Goal: Task Accomplishment & Management: Complete application form

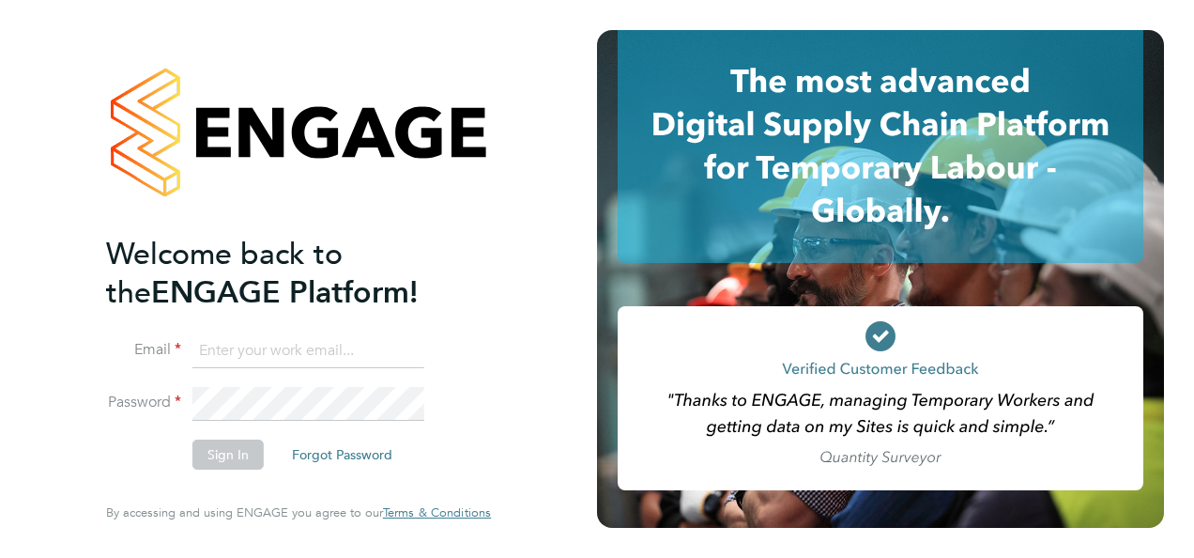
type input "donna_m_thompson@hotmail.com"
click at [221, 461] on button "Sign In" at bounding box center [227, 454] width 71 height 30
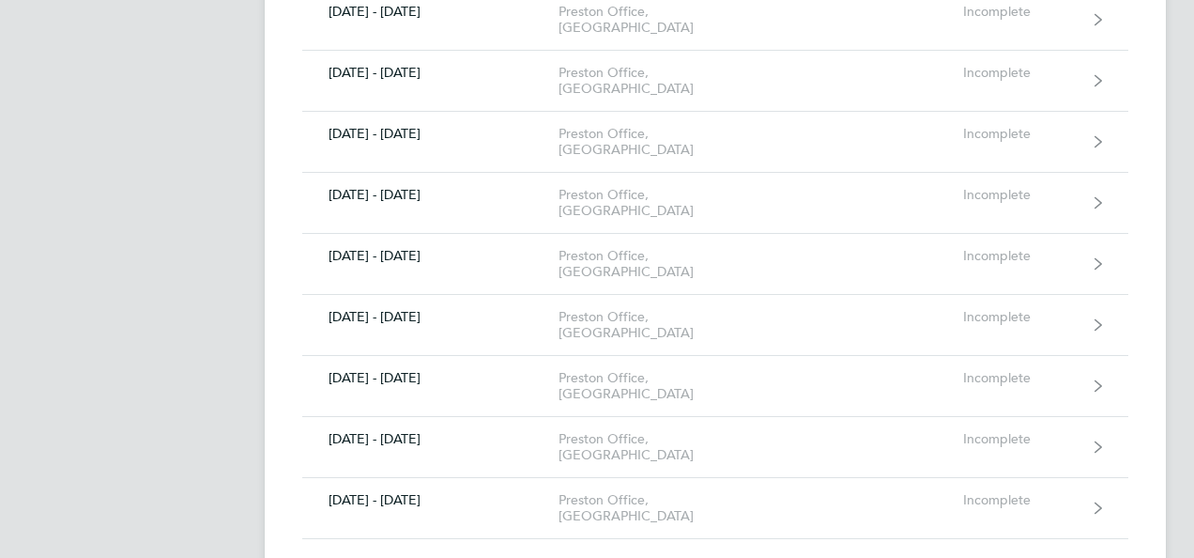
scroll to position [617, 0]
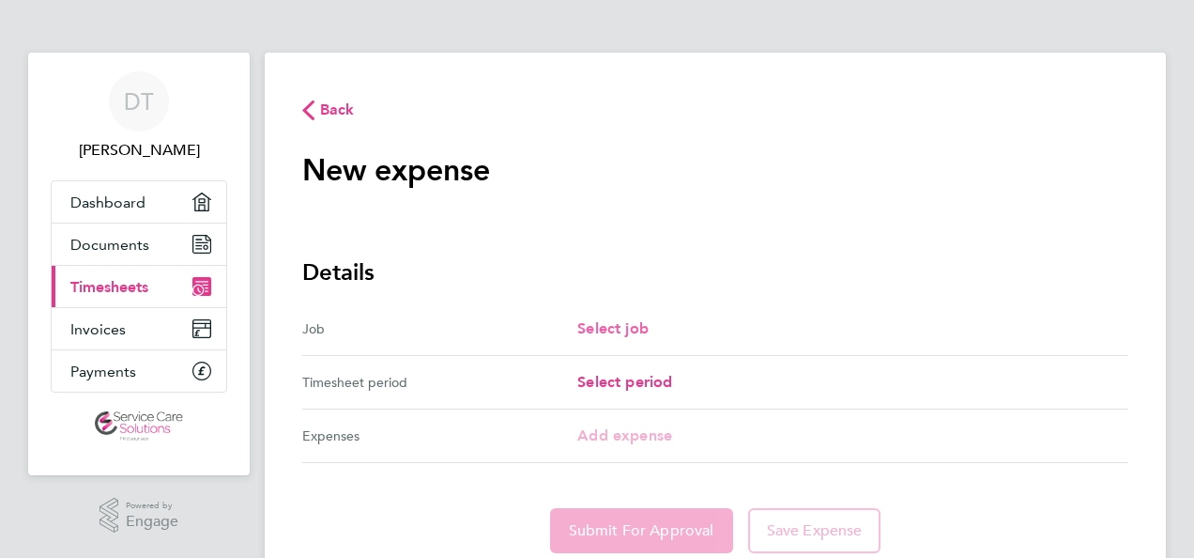
click at [601, 326] on span "Select job" at bounding box center [612, 328] width 71 height 18
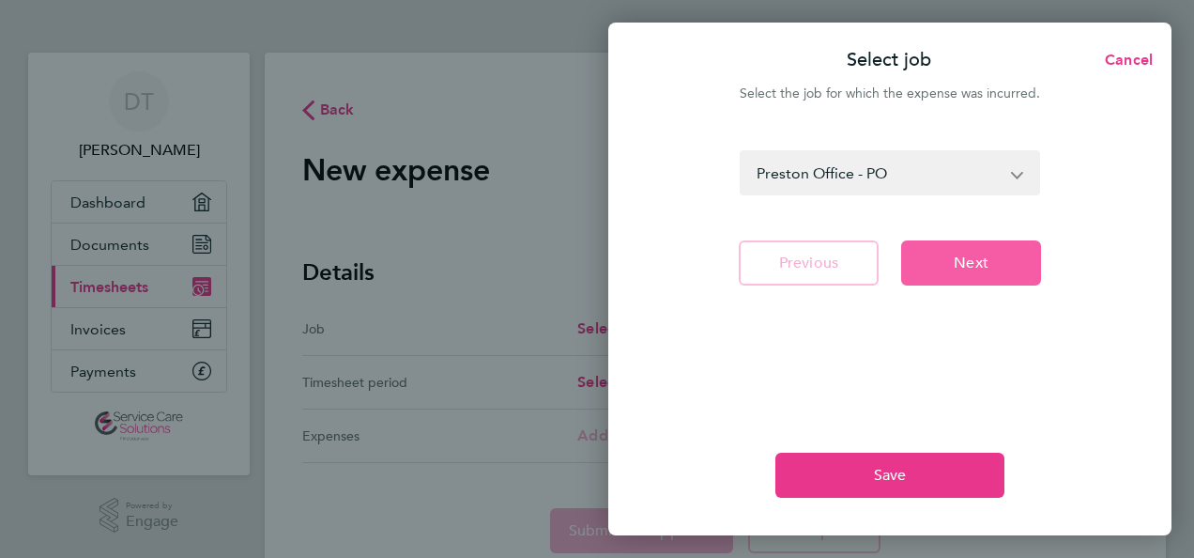
click at [958, 257] on span "Next" at bounding box center [971, 263] width 35 height 19
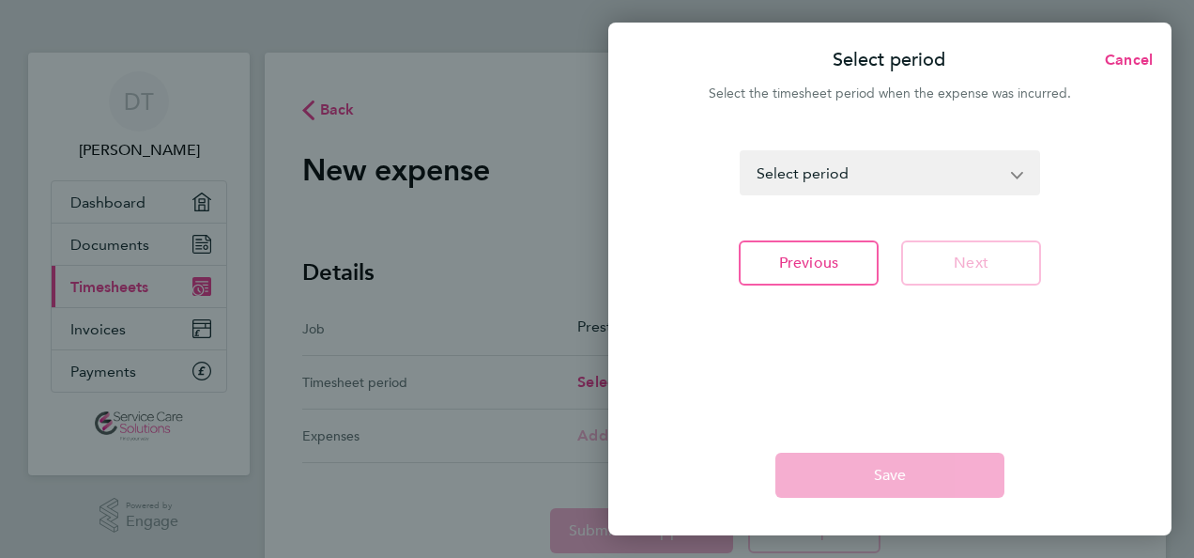
click at [1020, 174] on app-icon-cross-button at bounding box center [1027, 172] width 23 height 41
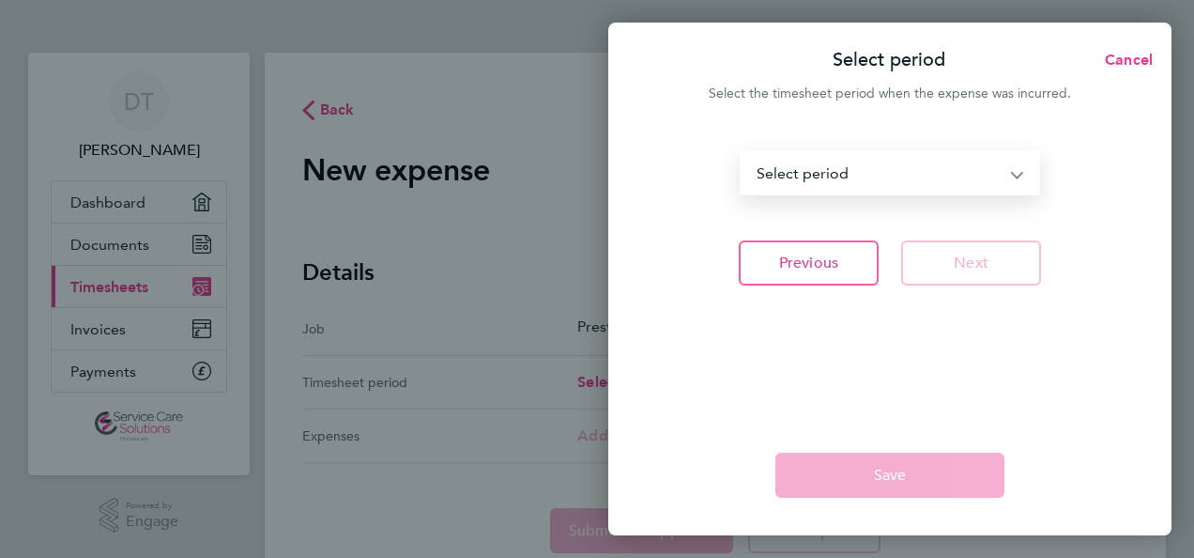
click at [828, 171] on select "[DATE] - [DATE] [DATE] - [DATE] [DATE] - [DATE] [DATE] - [DATE] [DATE] - [DATE]…" at bounding box center [879, 172] width 274 height 41
select select "95: Object"
click at [742, 152] on select "[DATE] - [DATE] [DATE] - [DATE] [DATE] - [DATE] [DATE] - [DATE] [DATE] - [DATE]…" at bounding box center [879, 172] width 274 height 41
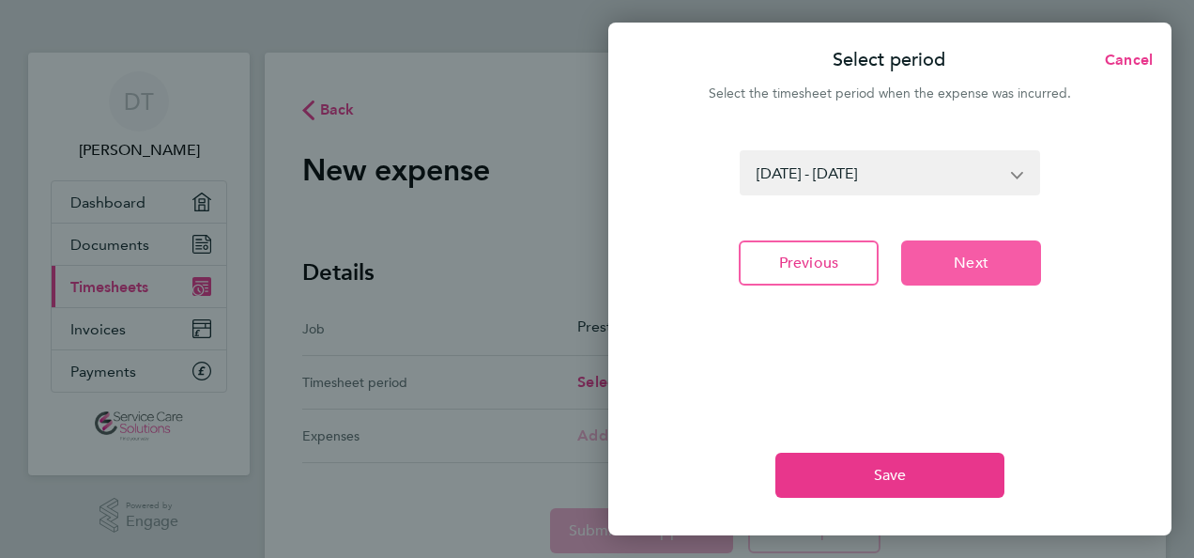
click at [956, 264] on span "Next" at bounding box center [971, 263] width 35 height 19
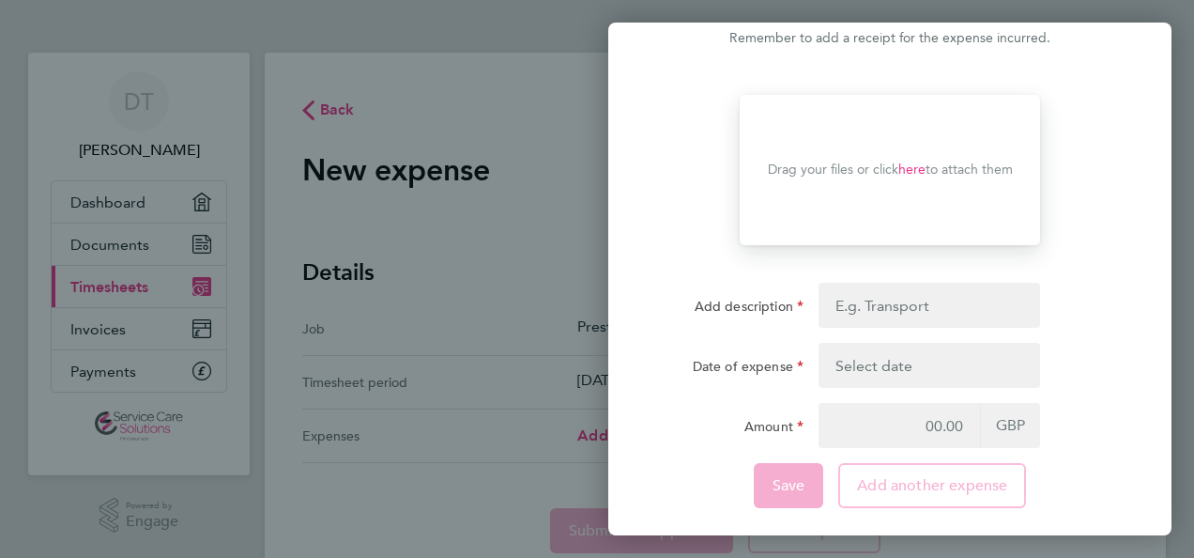
scroll to position [56, 0]
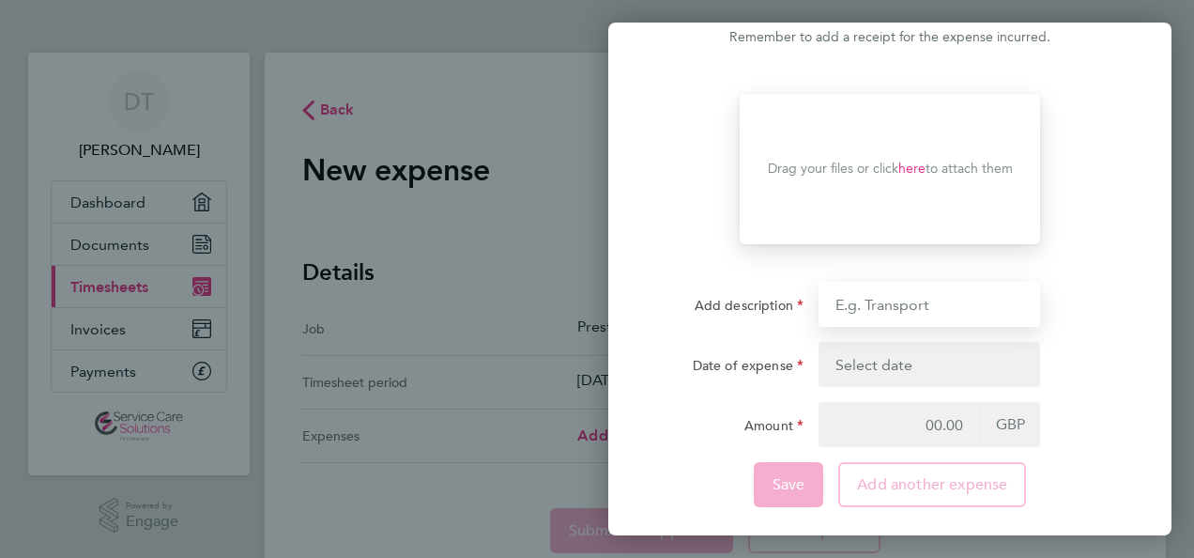
click at [929, 309] on input "Add description" at bounding box center [930, 304] width 222 height 45
type input "Travel with own car between [PERSON_NAME] and [PERSON_NAME]"
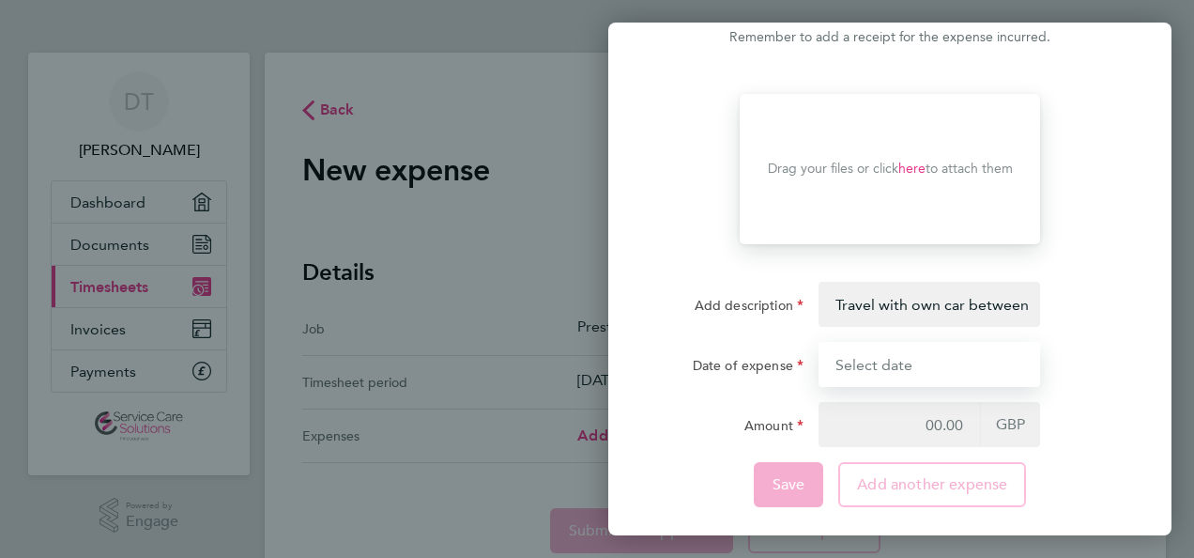
type input "[DATE]"
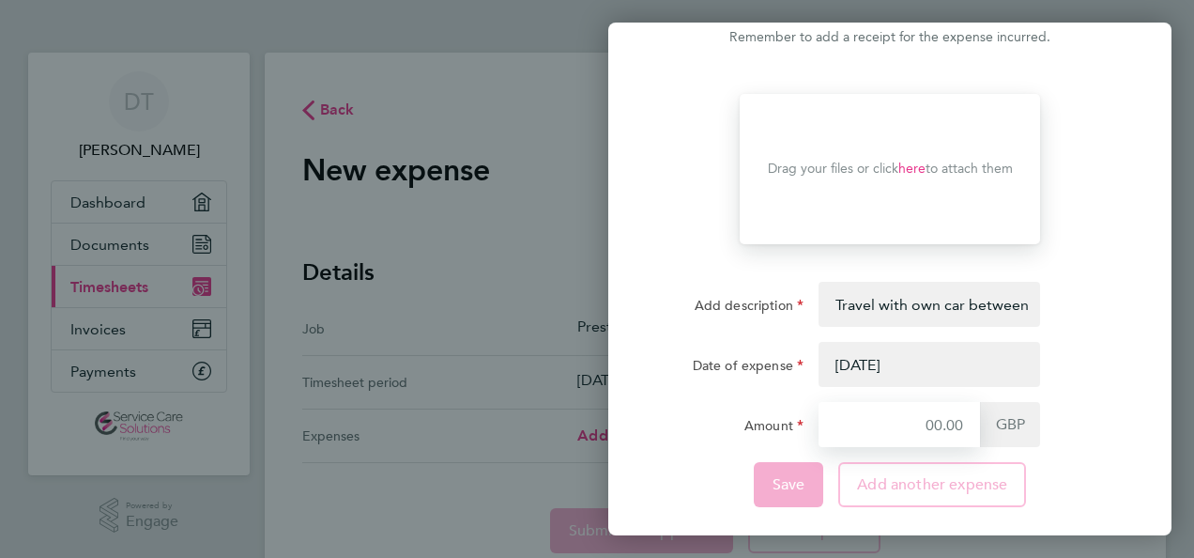
type input "20.70"
click at [884, 357] on button "button" at bounding box center [930, 364] width 222 height 45
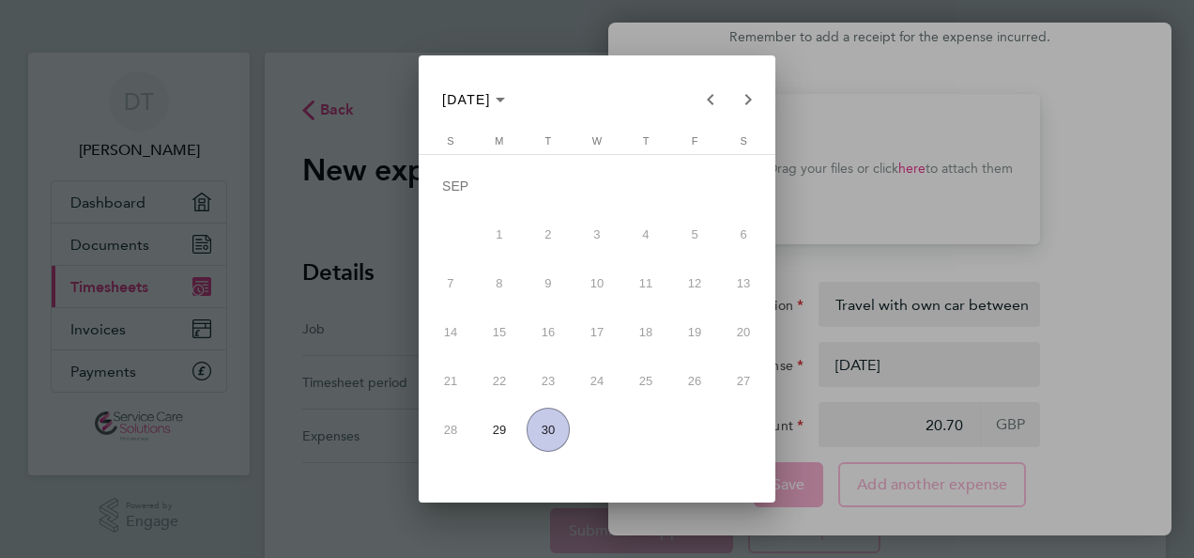
click at [552, 434] on span "30" at bounding box center [549, 430] width 44 height 44
type input "[DATE]"
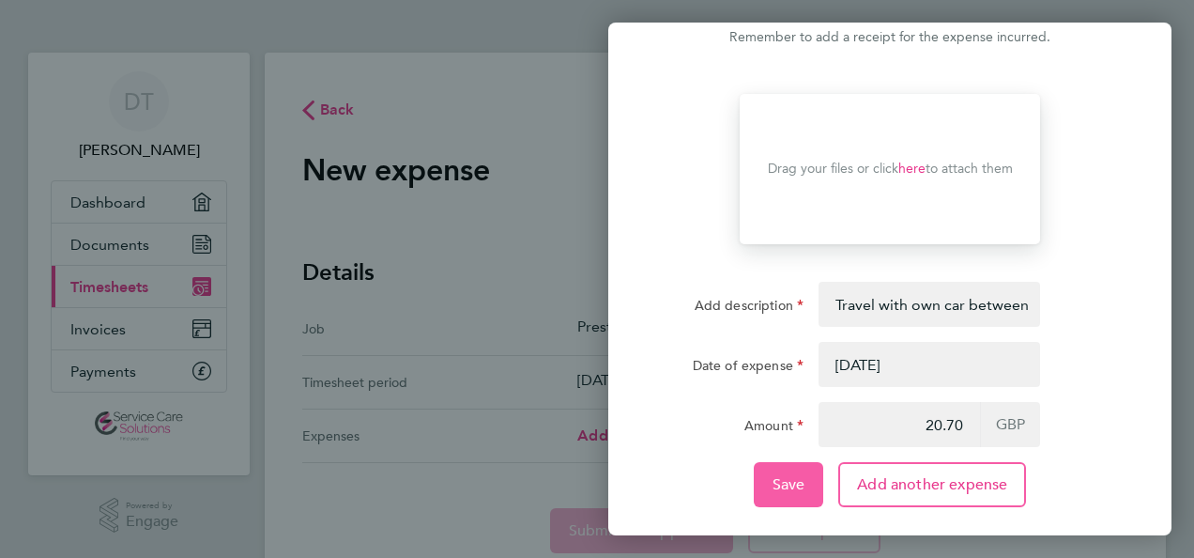
click at [792, 480] on span "Save" at bounding box center [789, 484] width 33 height 19
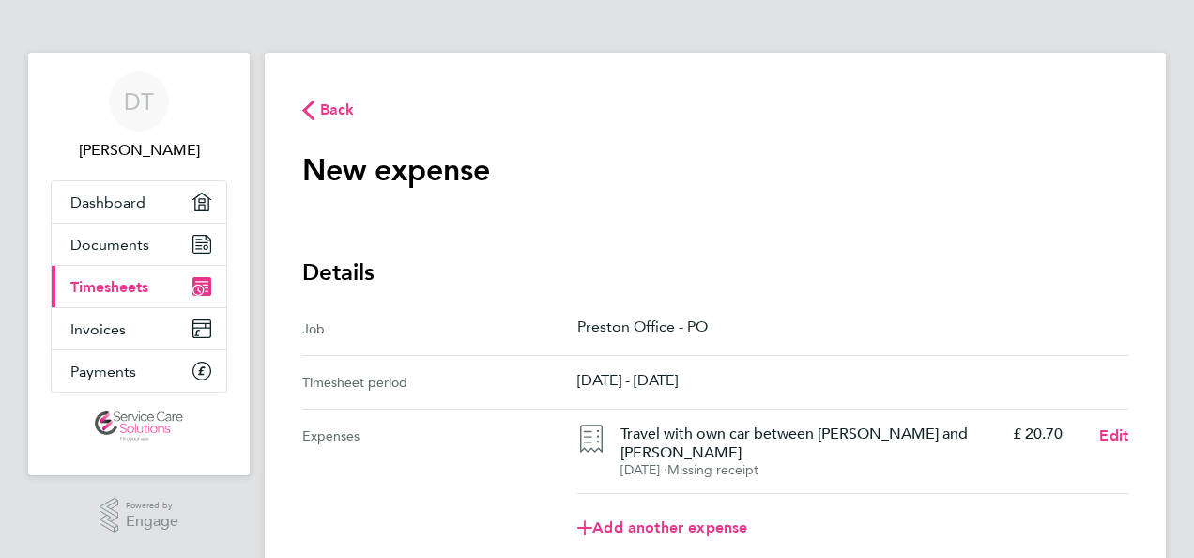
click at [322, 108] on span "Back" at bounding box center [337, 110] width 35 height 23
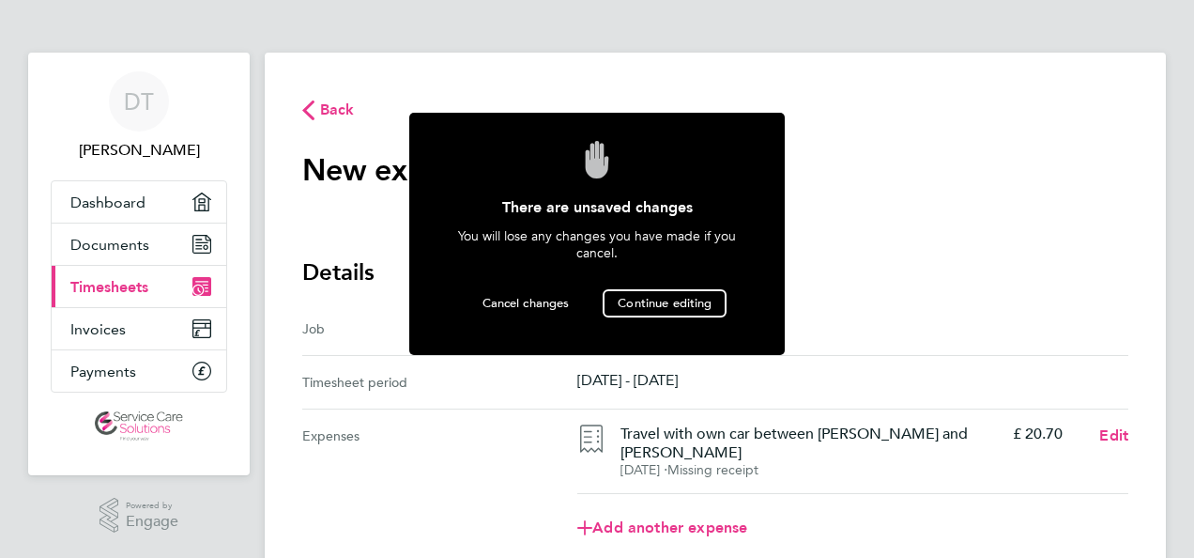
click at [456, 446] on div "Expenses" at bounding box center [439, 485] width 275 height 152
click at [882, 194] on section "New expense expense descripion placeholder" at bounding box center [715, 181] width 826 height 61
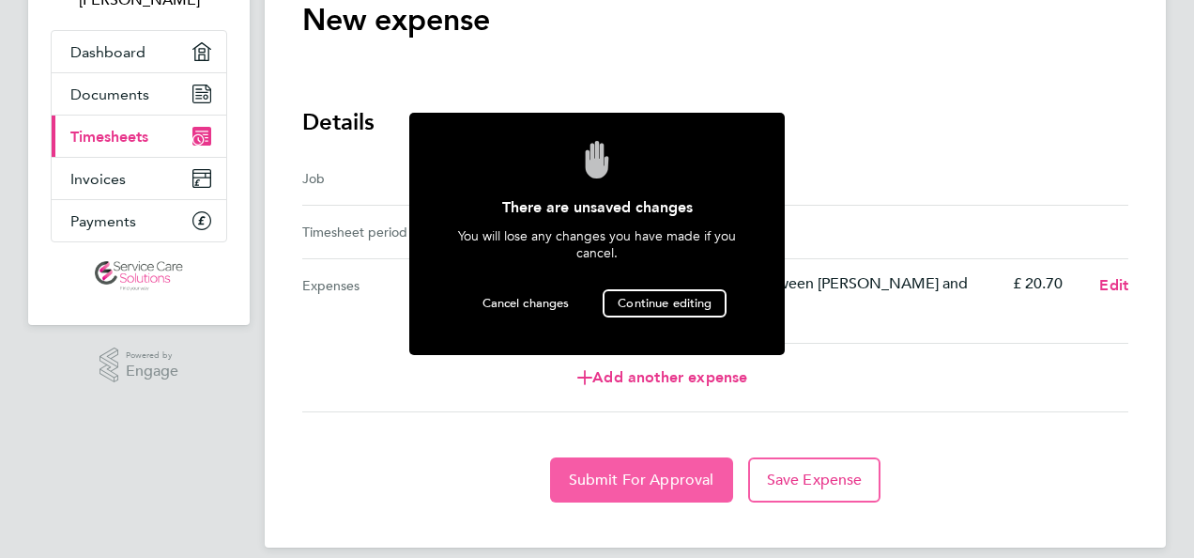
click at [622, 470] on span "Submit For Approval" at bounding box center [642, 479] width 146 height 19
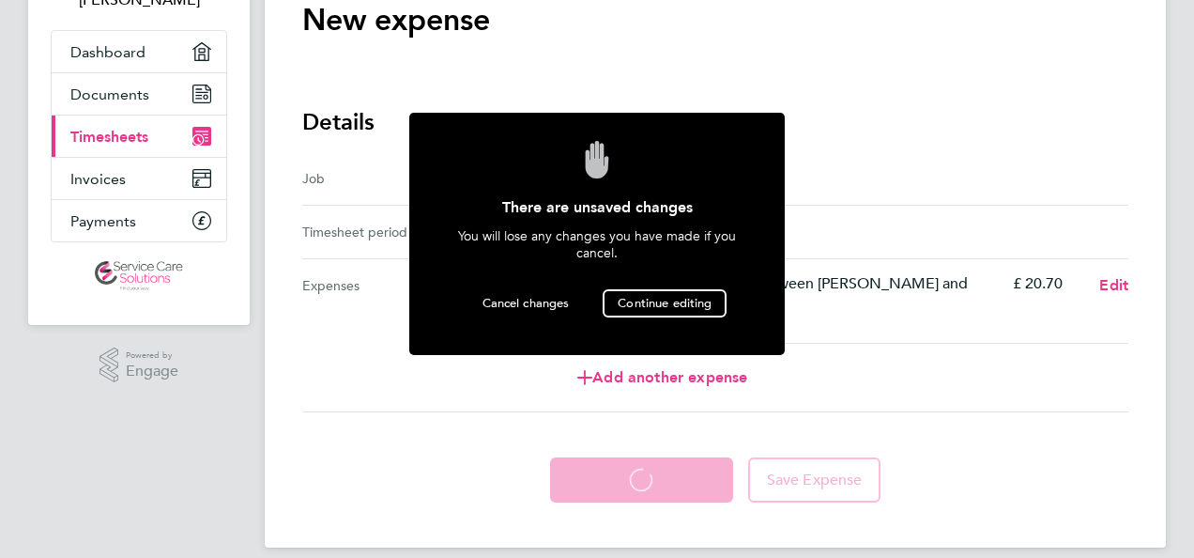
click at [441, 417] on main "Back New expense expense descripion placeholder Details Job Preston Office - PO…" at bounding box center [715, 224] width 901 height 645
click at [663, 297] on span "Continue editing" at bounding box center [665, 303] width 94 height 16
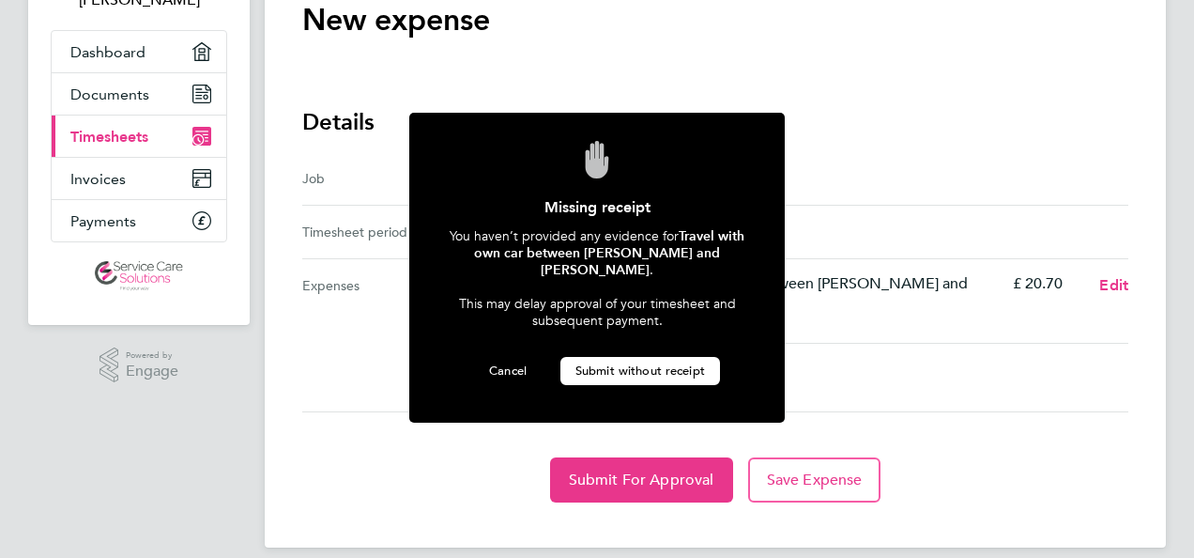
click at [599, 362] on span "Submit without receipt" at bounding box center [641, 370] width 130 height 16
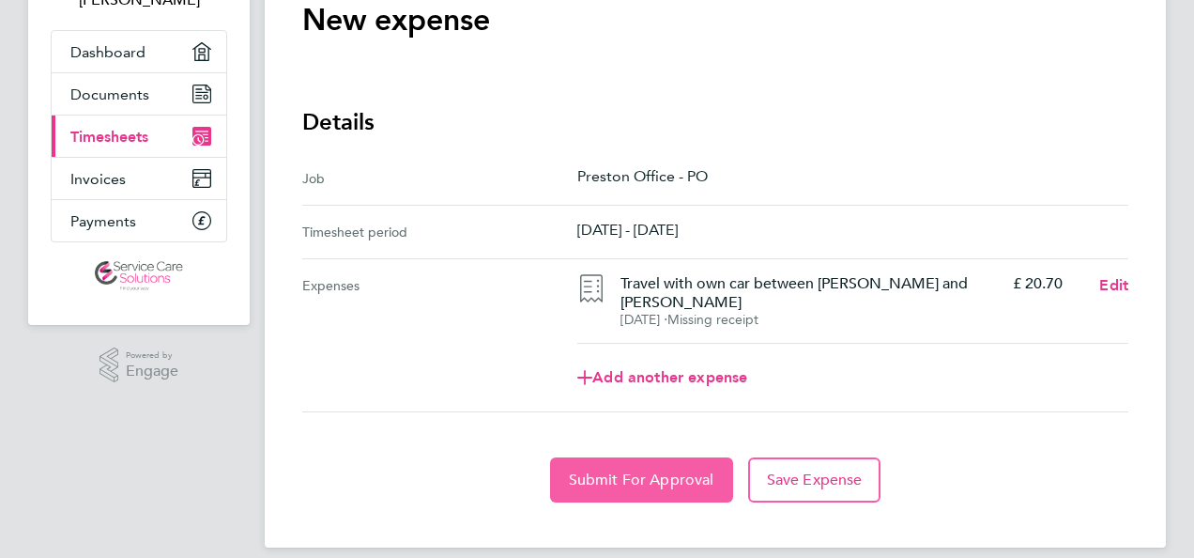
click at [643, 470] on span "Submit For Approval" at bounding box center [642, 479] width 146 height 19
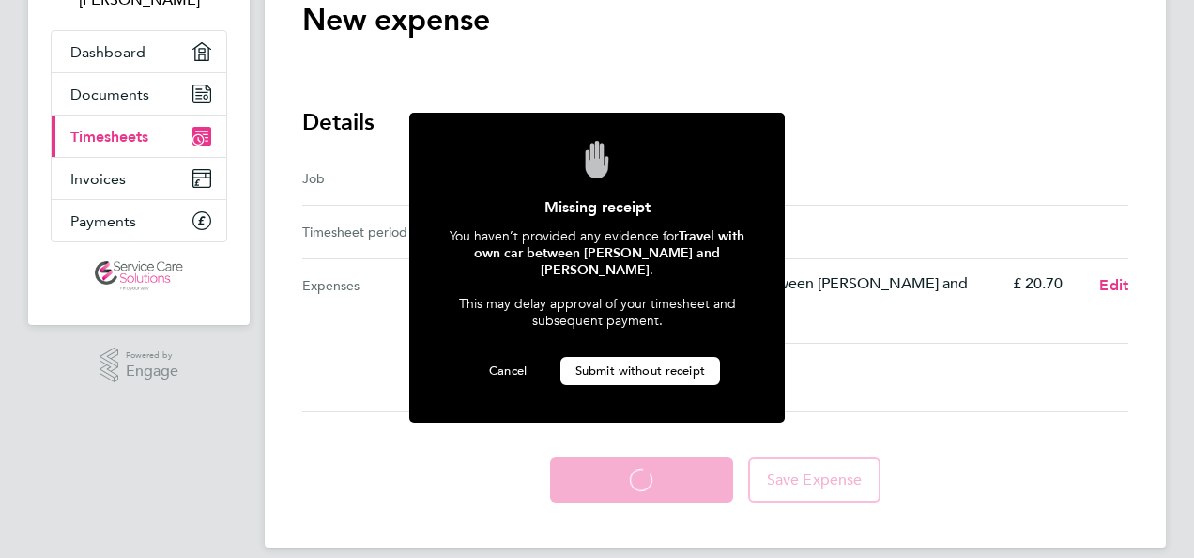
click at [656, 357] on button "Submit without receipt" at bounding box center [641, 371] width 160 height 28
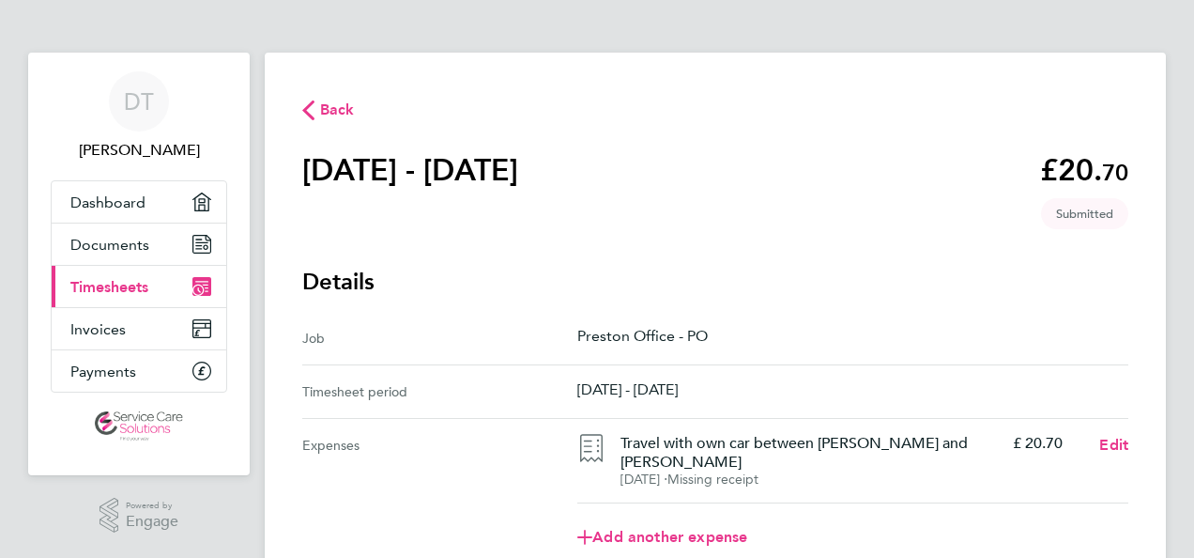
click at [317, 100] on span "Back" at bounding box center [328, 109] width 53 height 18
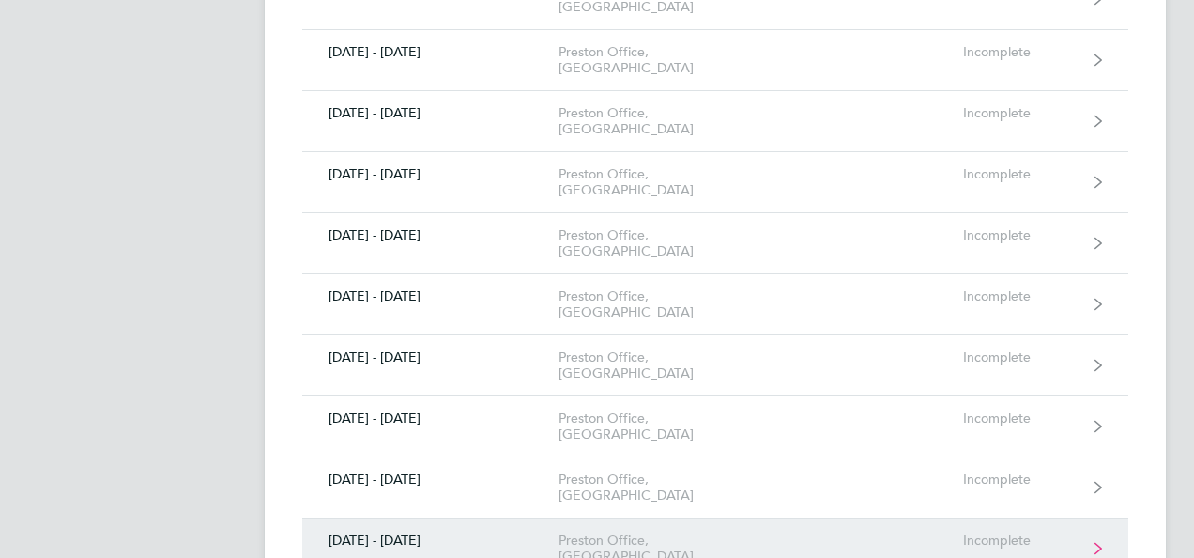
scroll to position [571, 0]
click at [618, 531] on div "Preston Office, [GEOGRAPHIC_DATA]" at bounding box center [666, 547] width 215 height 32
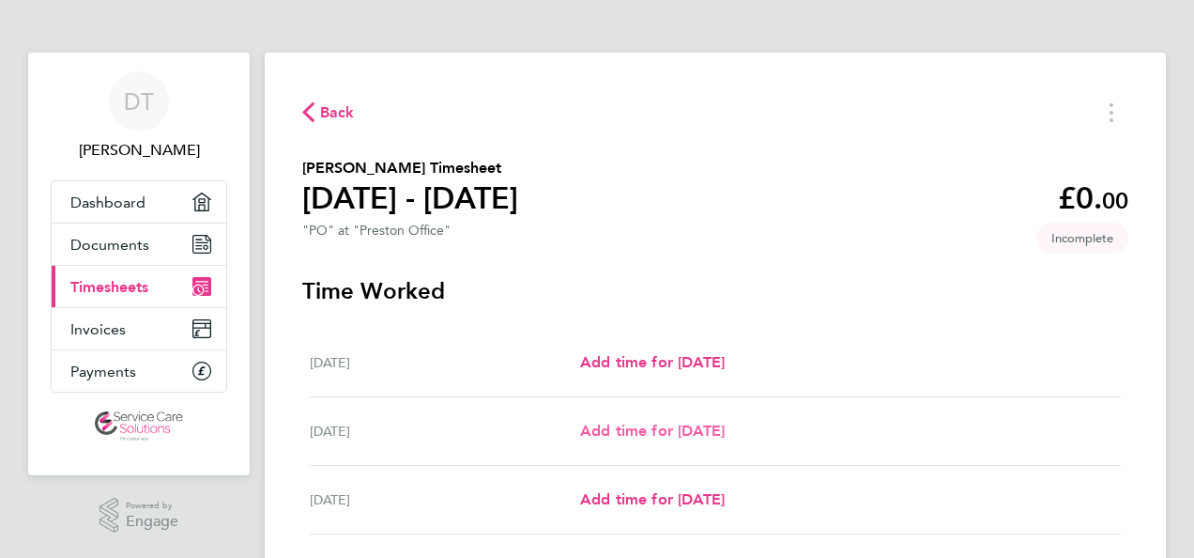
click at [619, 427] on span "Add time for [DATE]" at bounding box center [652, 431] width 145 height 18
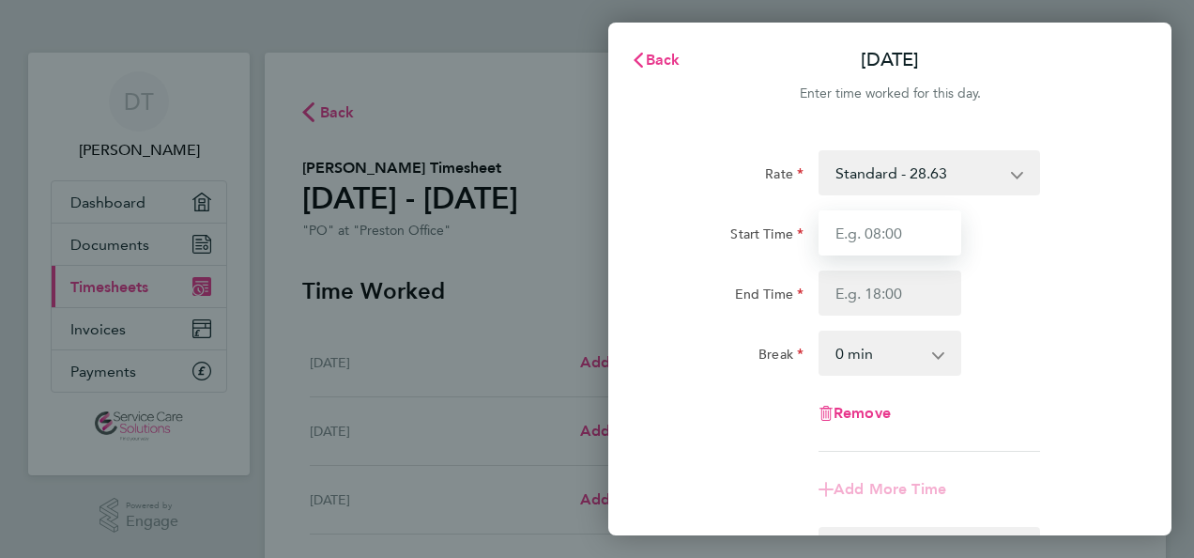
click at [912, 233] on input "Start Time" at bounding box center [890, 232] width 143 height 45
type input "09:00"
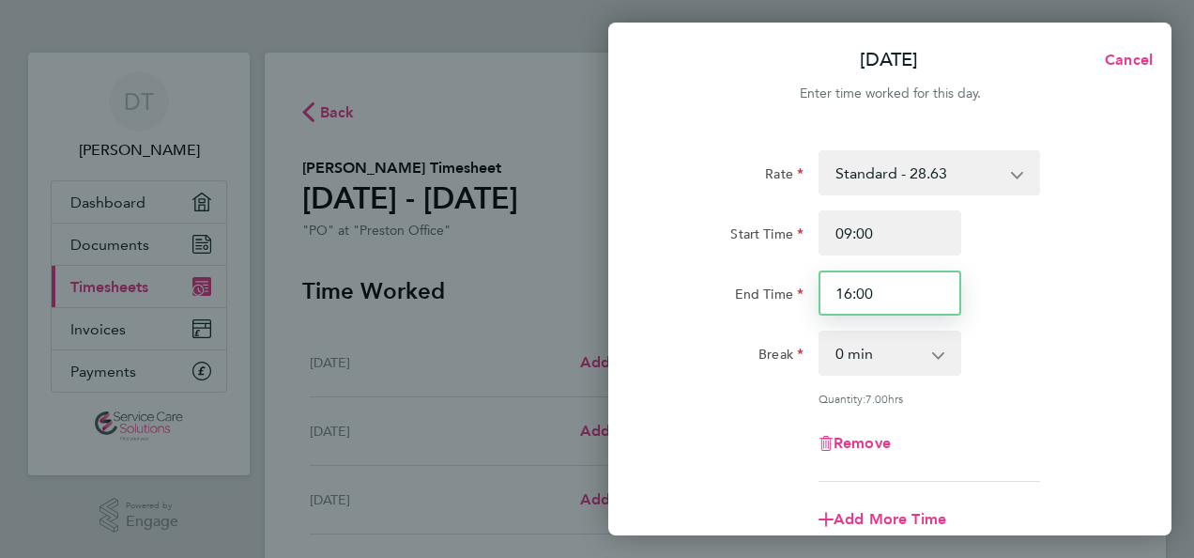
click at [878, 297] on input "16:00" at bounding box center [890, 292] width 143 height 45
click at [849, 293] on input "16:00" at bounding box center [890, 292] width 143 height 45
type input "17:00"
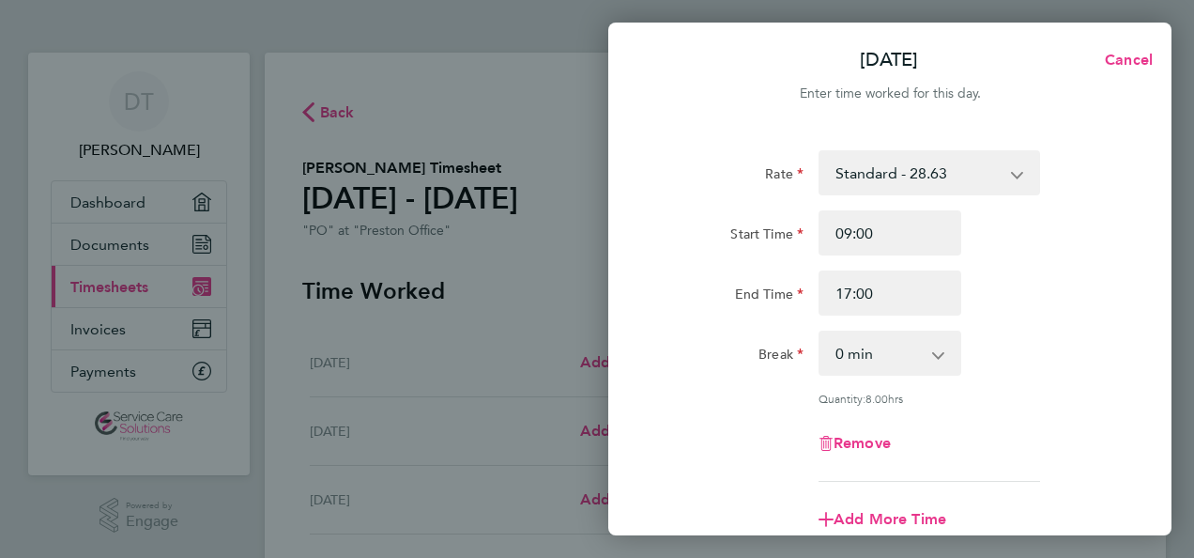
click at [937, 355] on app-icon-cross-button at bounding box center [948, 352] width 23 height 41
click at [846, 353] on select "0 min 15 min 30 min 45 min 60 min 75 min 90 min" at bounding box center [879, 352] width 116 height 41
select select "30"
click at [821, 332] on select "0 min 15 min 30 min 45 min 60 min 75 min 90 min" at bounding box center [879, 352] width 116 height 41
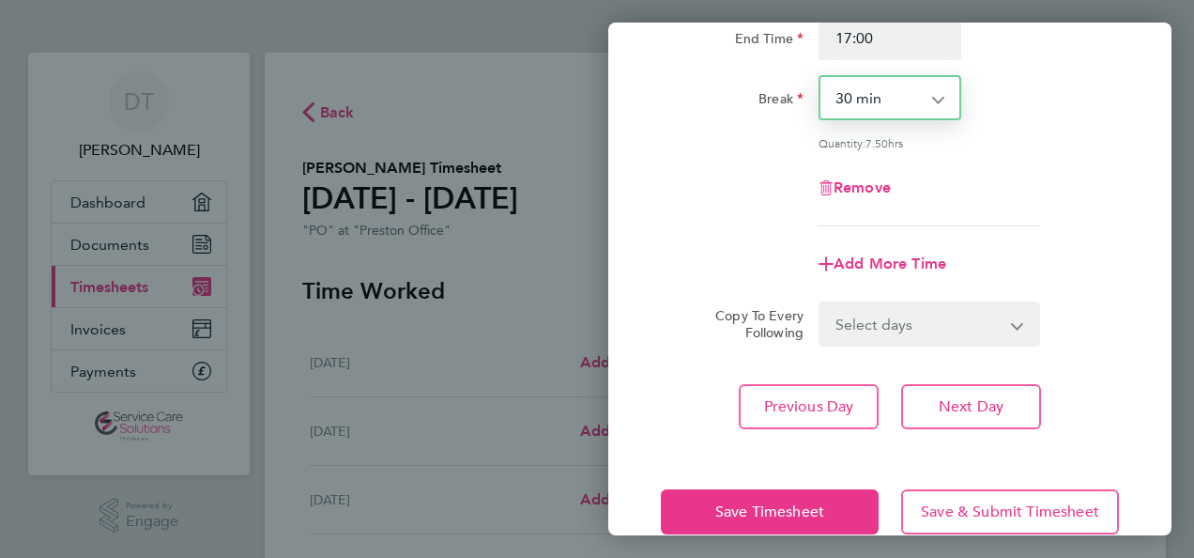
scroll to position [259, 0]
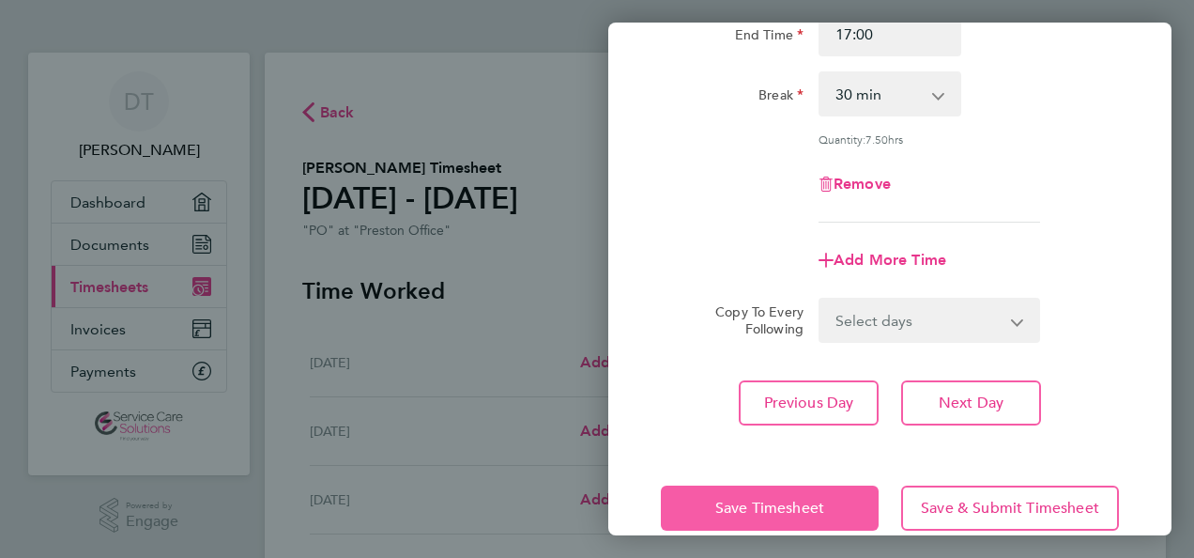
click at [797, 504] on span "Save Timesheet" at bounding box center [769, 508] width 109 height 19
